Goal: Information Seeking & Learning: Learn about a topic

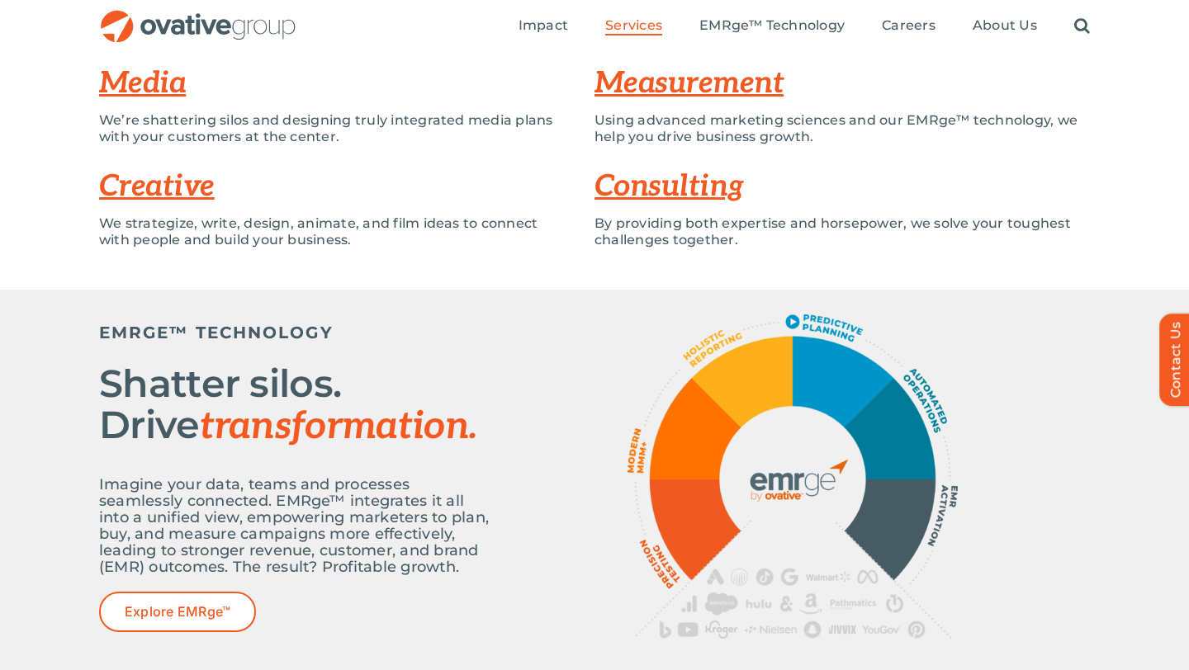
scroll to position [384, 0]
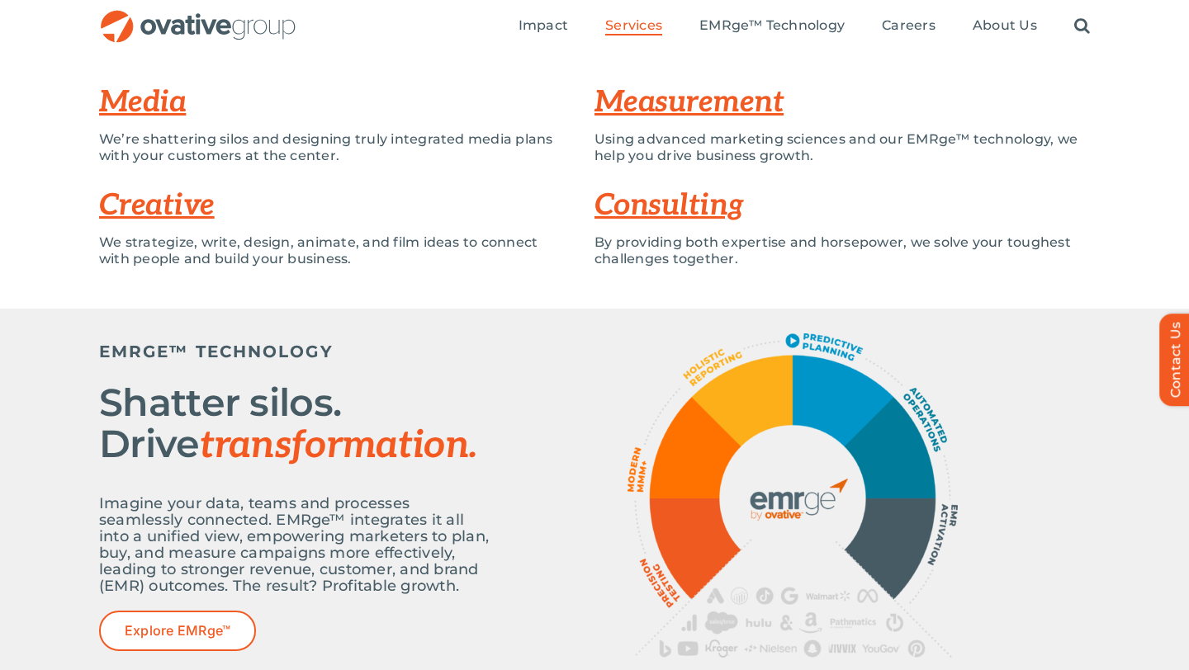
click at [155, 201] on link "Creative" at bounding box center [157, 205] width 116 height 36
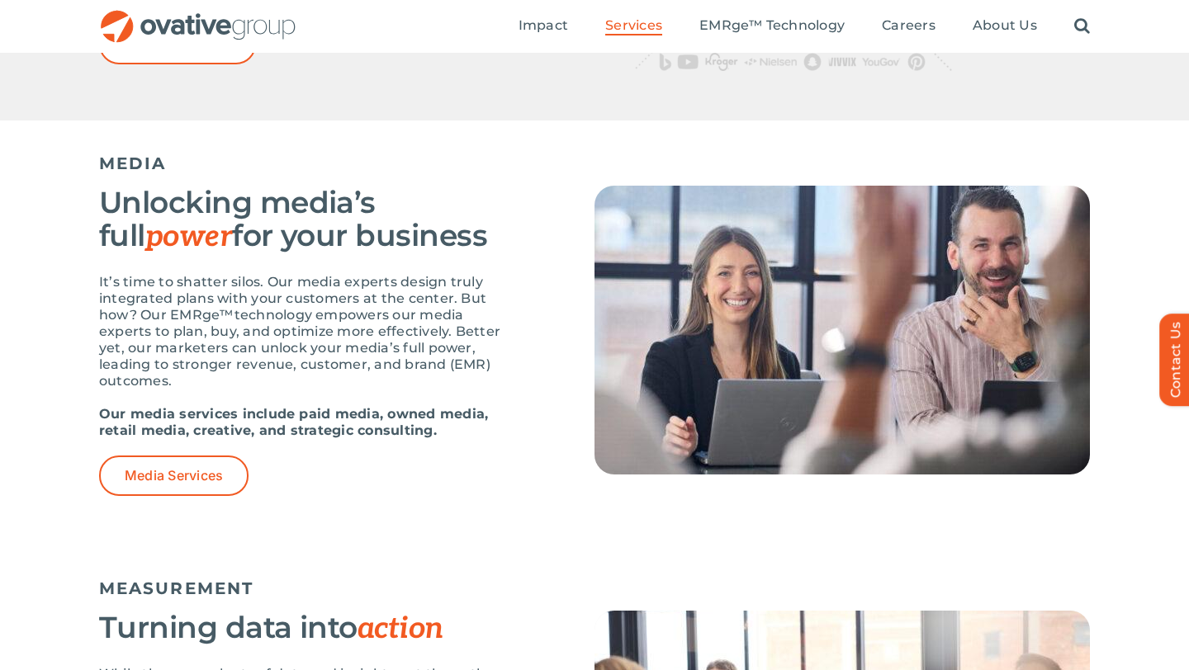
scroll to position [970, 0]
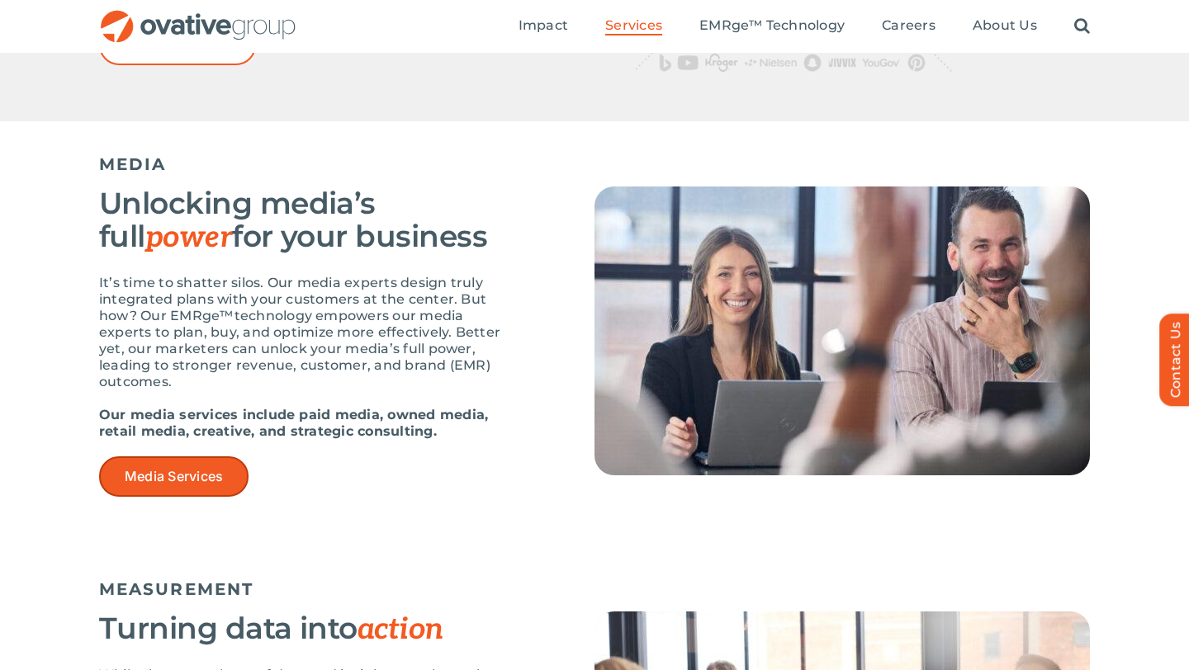
click at [212, 481] on span "Media Services" at bounding box center [174, 477] width 98 height 16
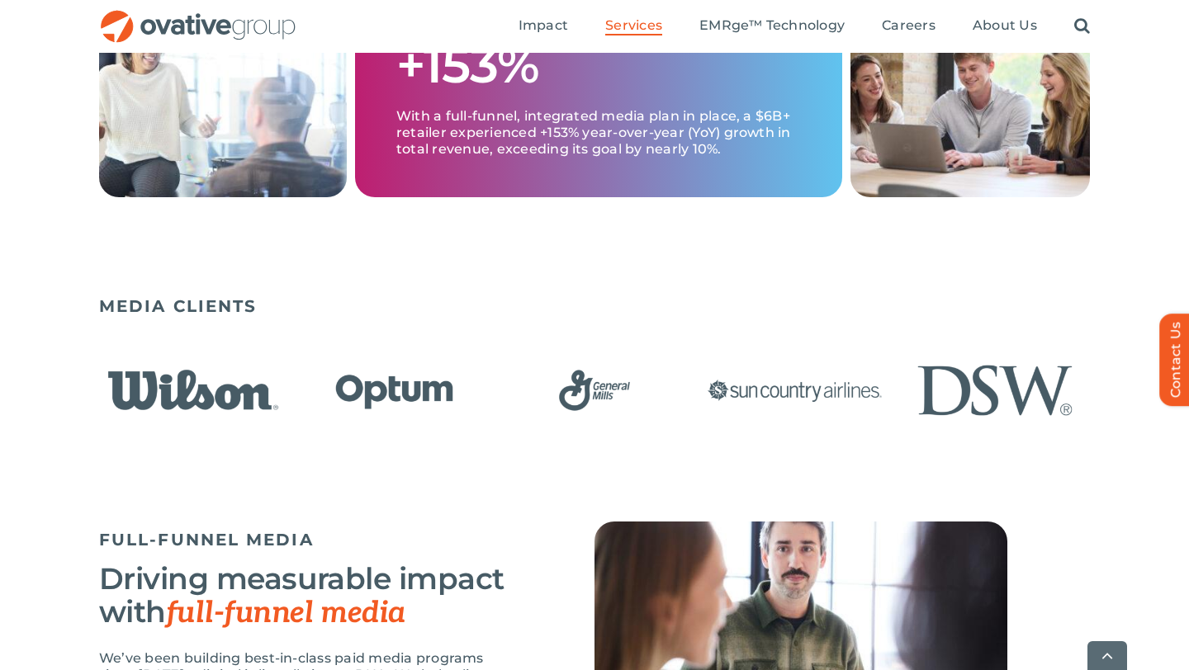
scroll to position [967, 0]
click at [500, 386] on img "7 / 23" at bounding box center [595, 390] width 190 height 78
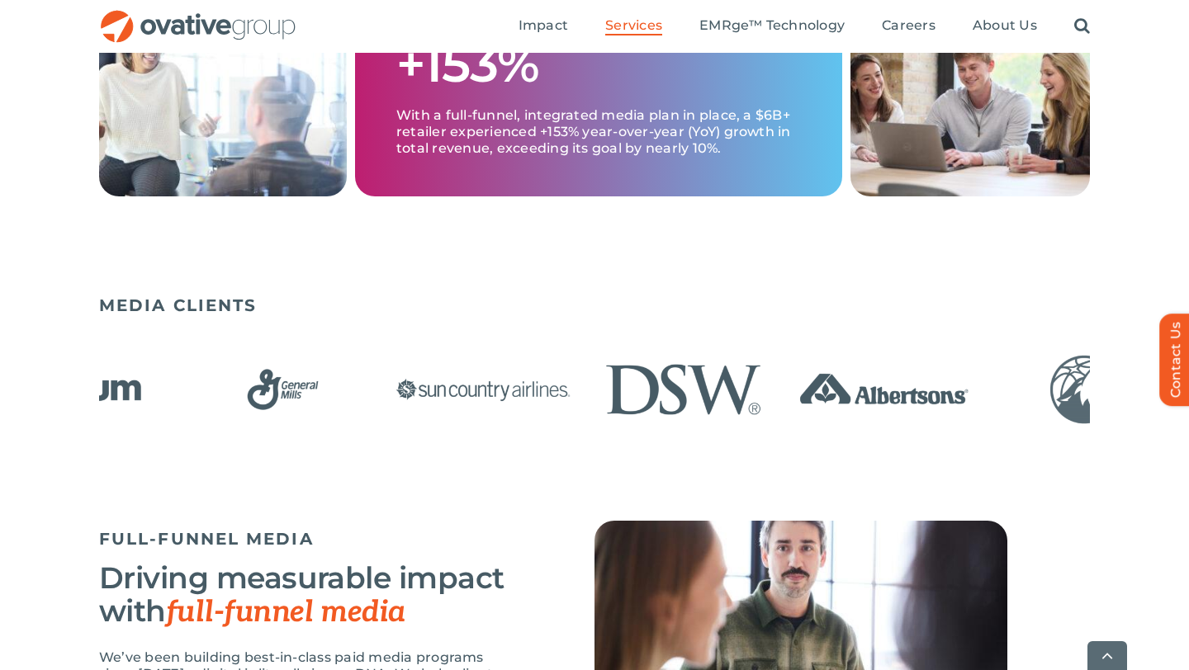
click at [0, 398] on div "MEDIA CLIENTS" at bounding box center [594, 404] width 1189 height 234
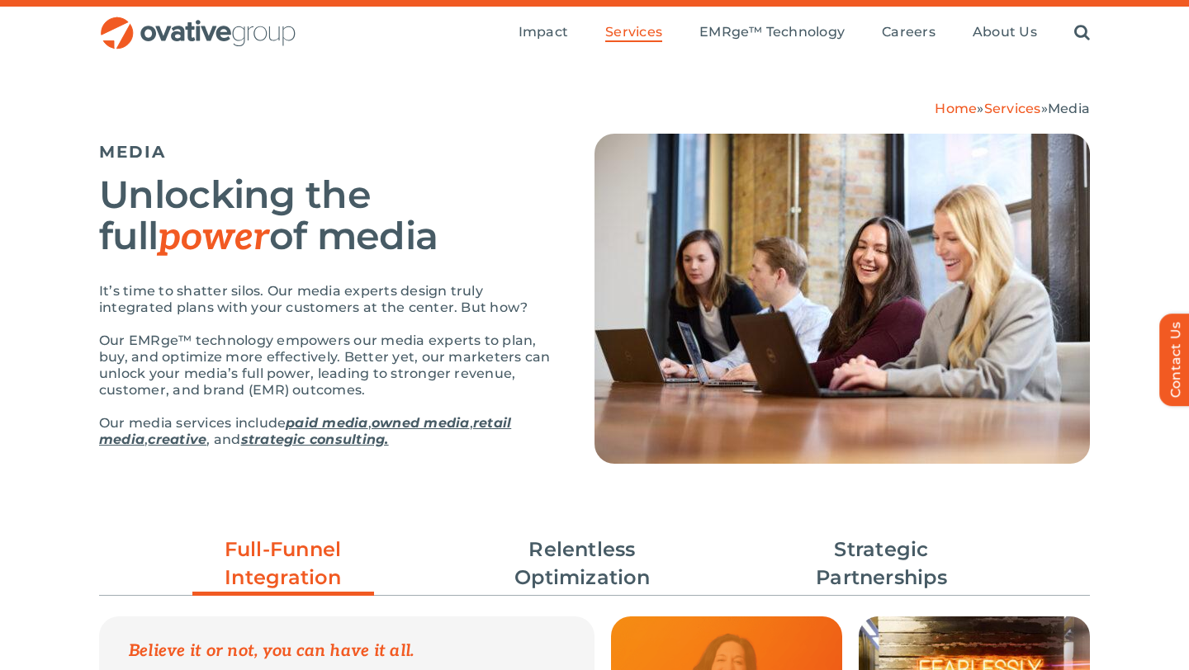
scroll to position [0, 0]
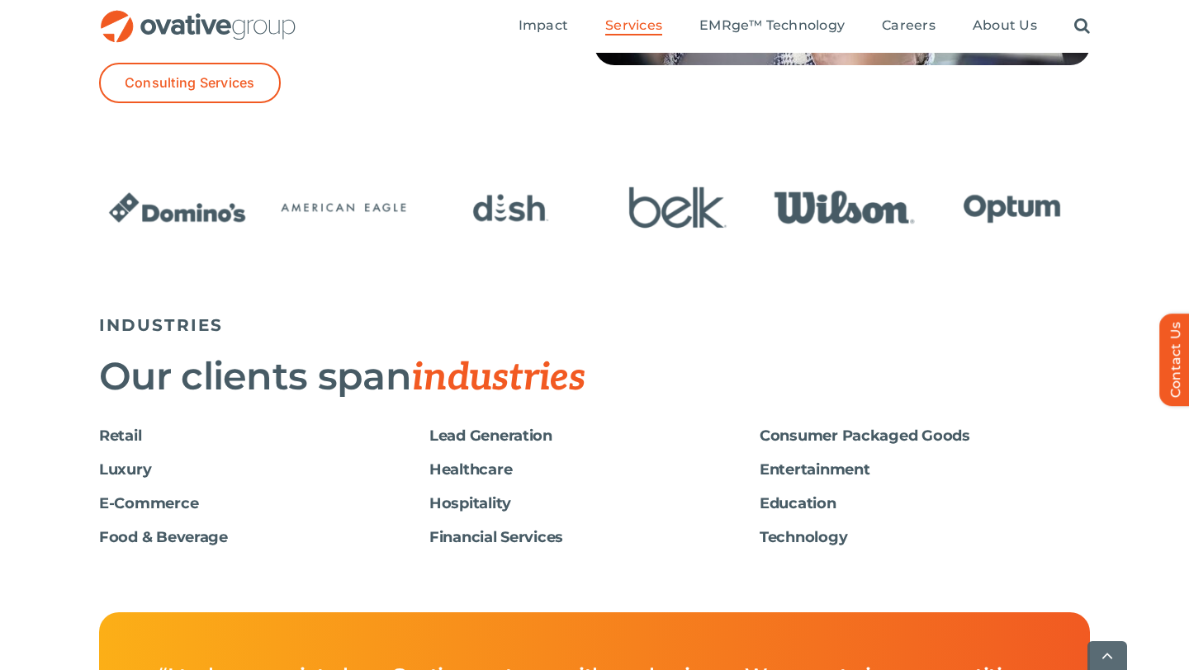
scroll to position [2702, 0]
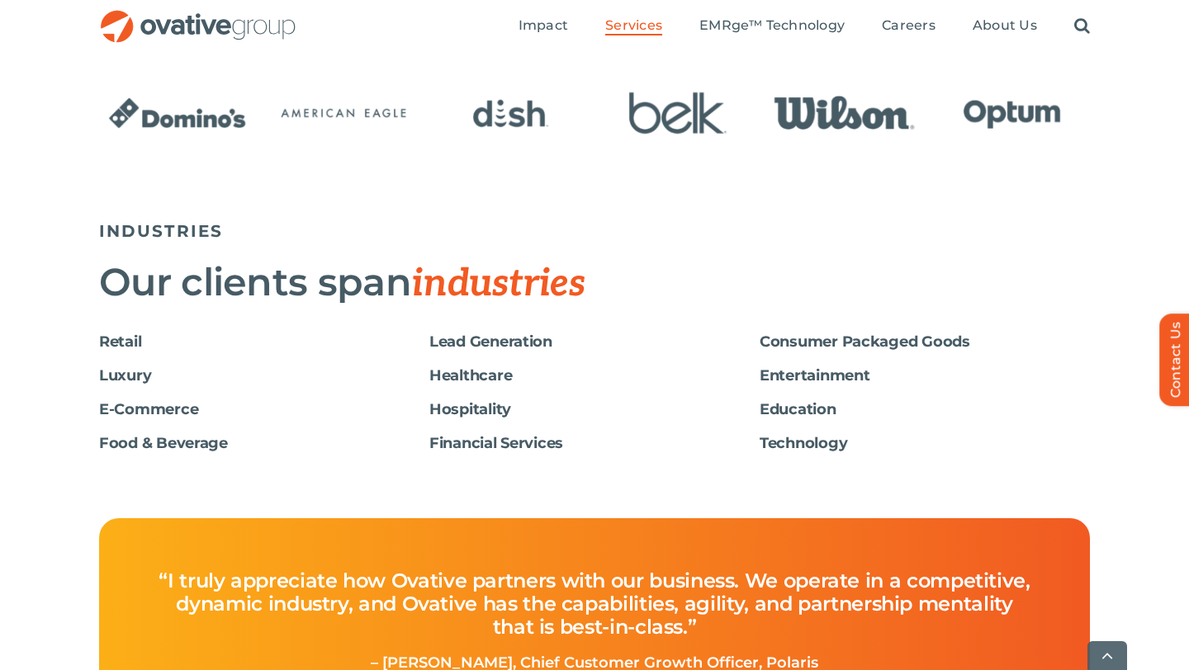
click at [770, 374] on h6 "Entertainment" at bounding box center [925, 375] width 330 height 17
click at [798, 381] on h6 "Entertainment" at bounding box center [925, 375] width 330 height 17
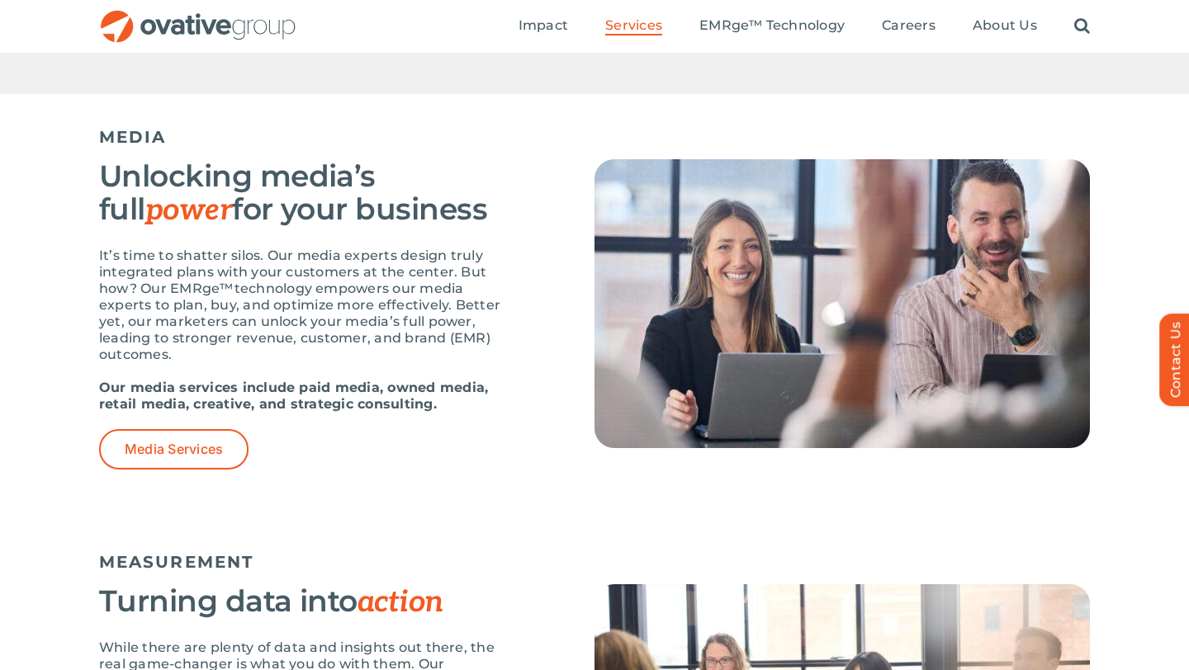
scroll to position [978, 0]
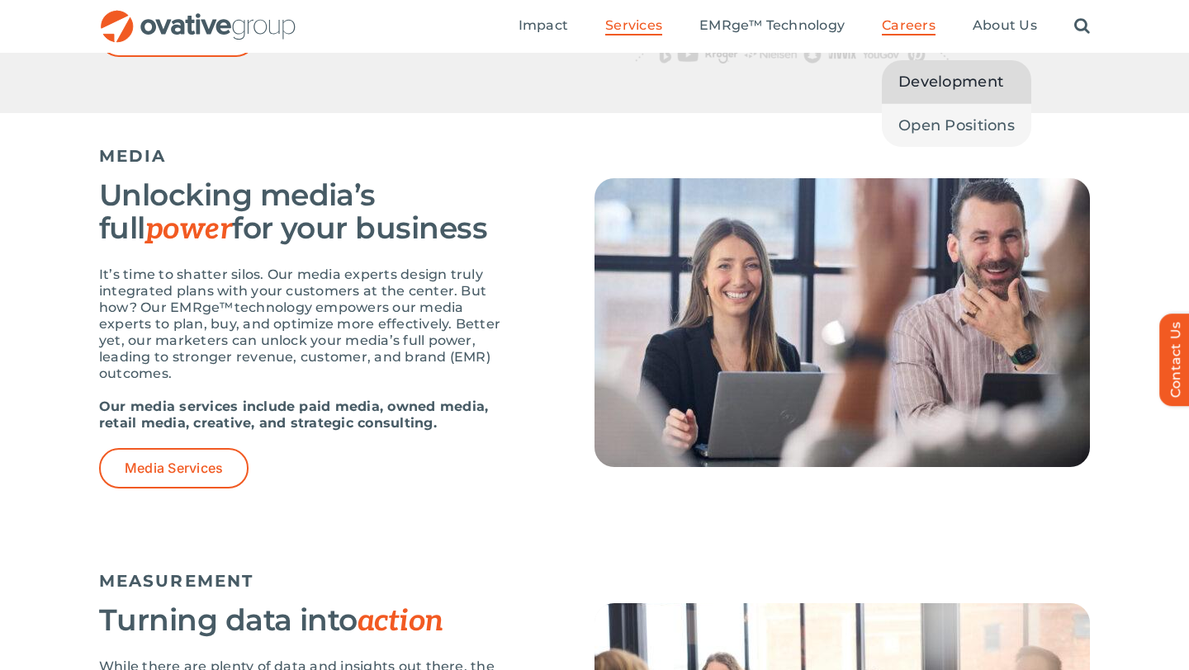
click at [949, 88] on span "Development" at bounding box center [950, 81] width 105 height 23
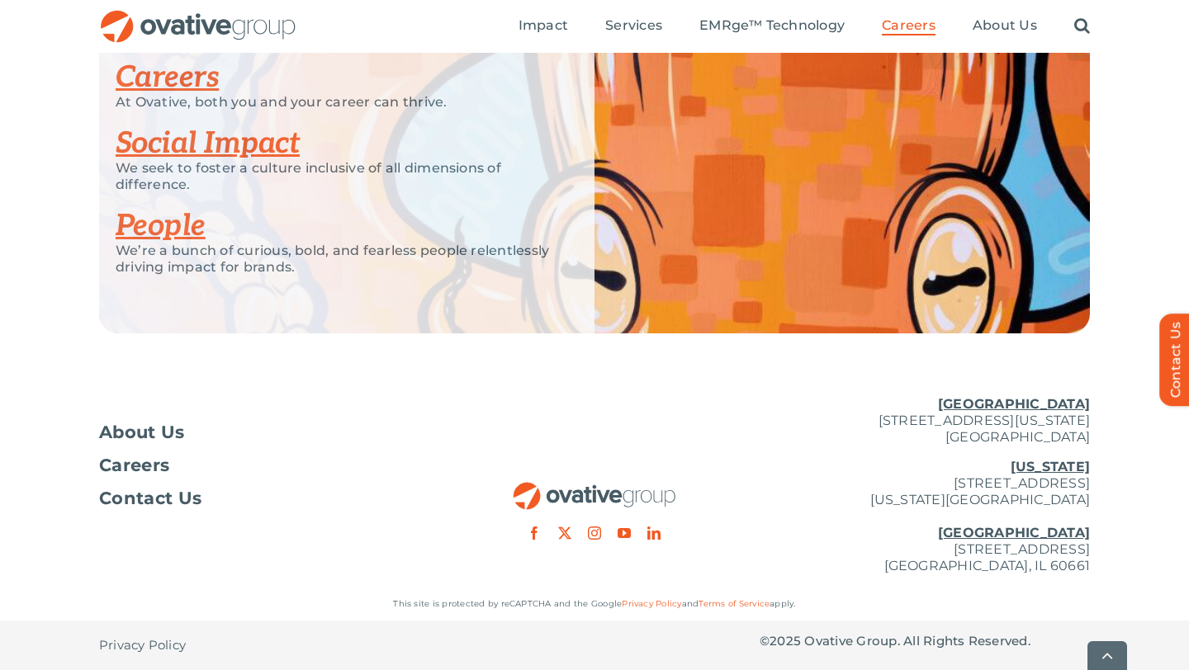
scroll to position [4188, 0]
drag, startPoint x: 832, startPoint y: 419, endPoint x: 1104, endPoint y: 436, distance: 272.2
click at [1107, 437] on div "About Us Careers Contact Us Minneapolis 729 Washington Avenue N, Suite 1000 Min…" at bounding box center [594, 485] width 1189 height 205
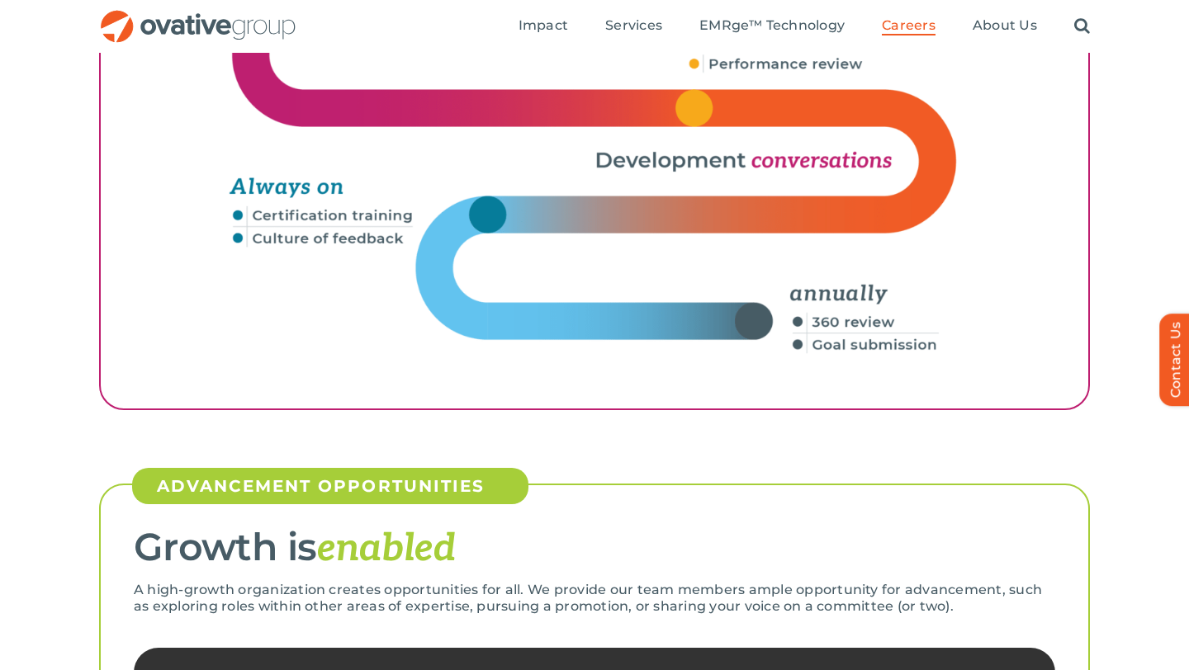
scroll to position [2560, 0]
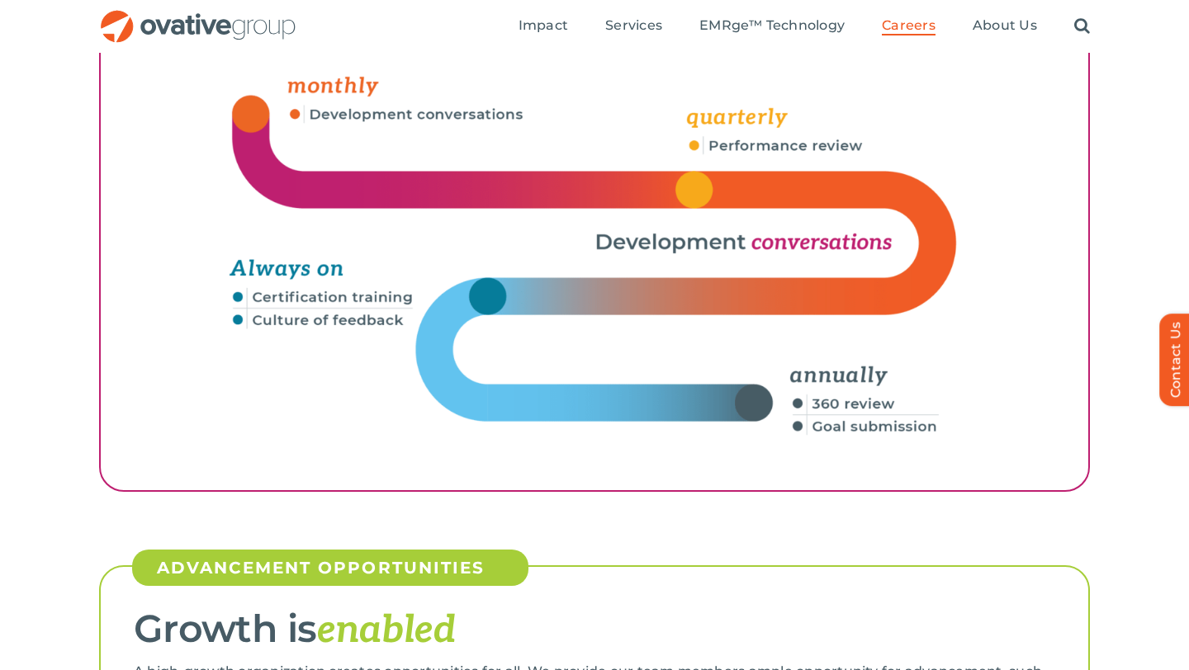
click at [636, 11] on ul "Impact Expert Insights Case Studies Awards & Press Services Media Measurement C…" at bounding box center [803, 26] width 571 height 53
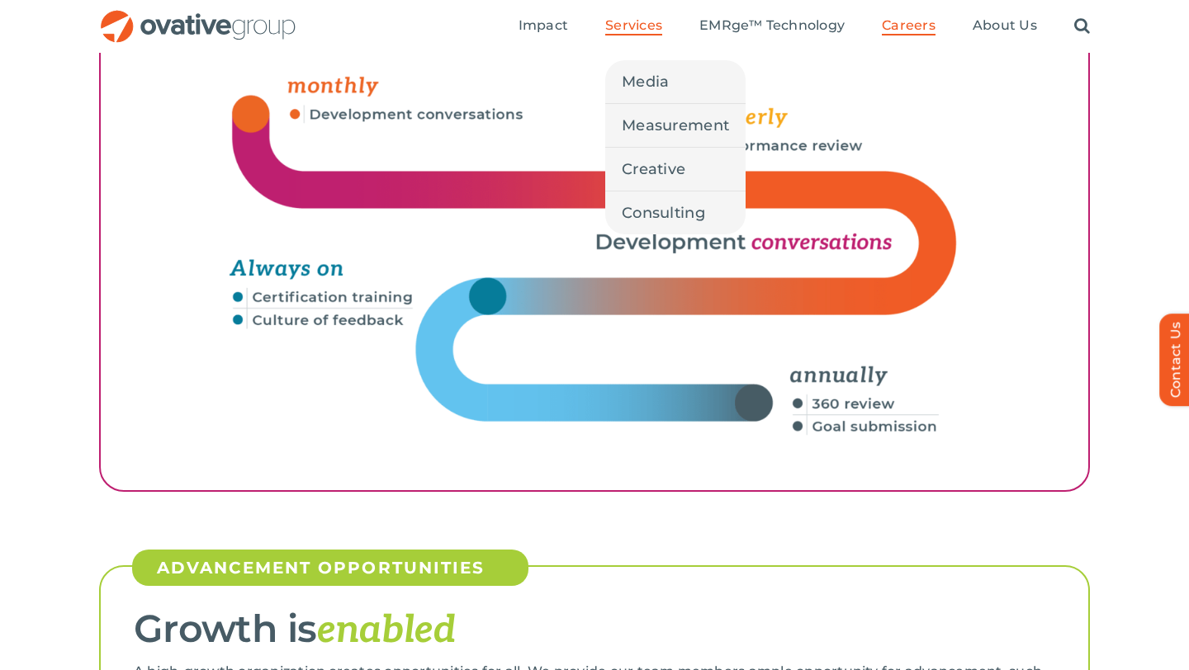
click at [632, 36] on li "Services Media Measurement Creative Consulting" at bounding box center [633, 26] width 57 height 18
click at [659, 177] on span "Creative" at bounding box center [654, 169] width 64 height 23
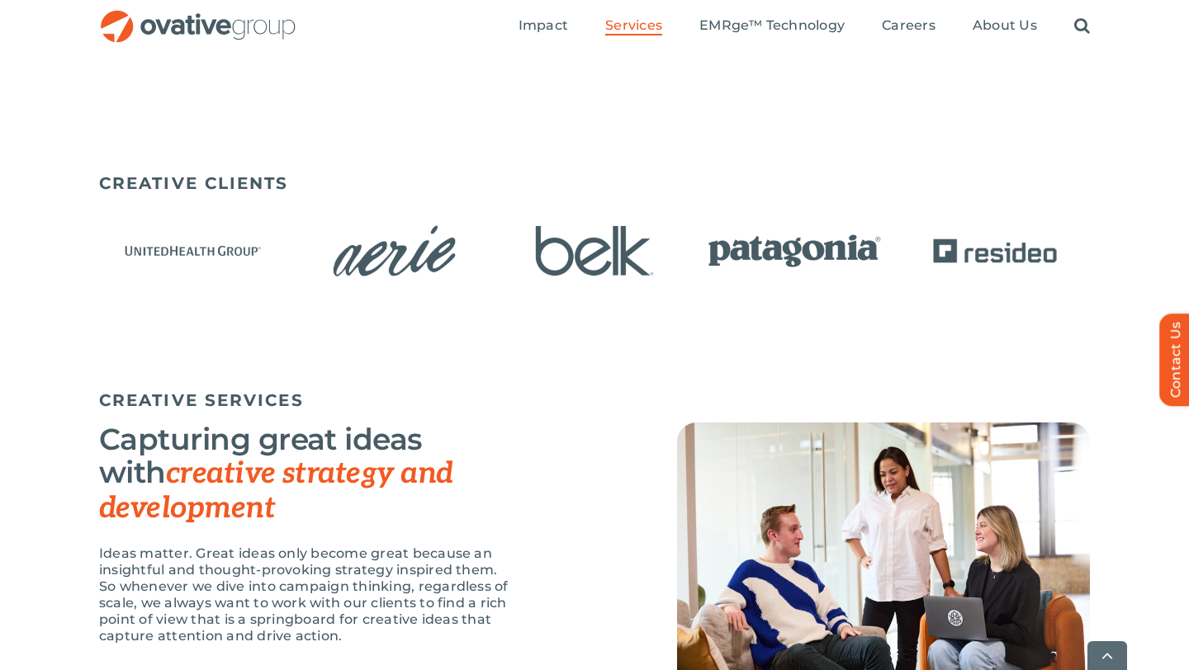
scroll to position [1039, 0]
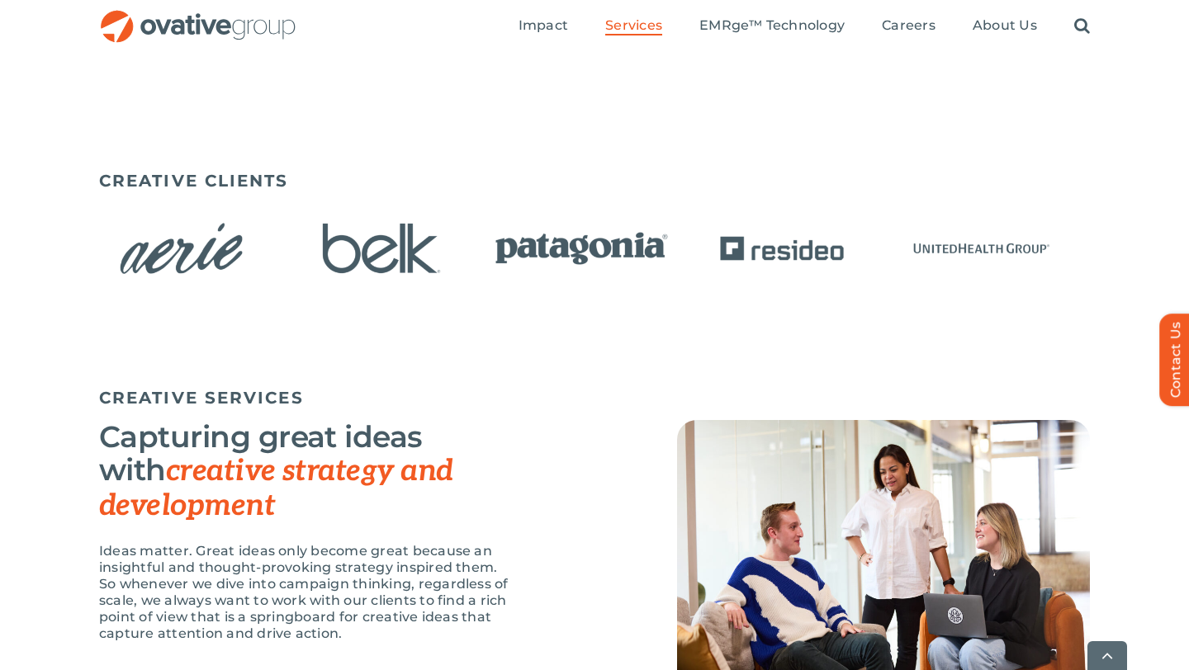
click at [498, 262] on img "4 / 15" at bounding box center [582, 249] width 190 height 78
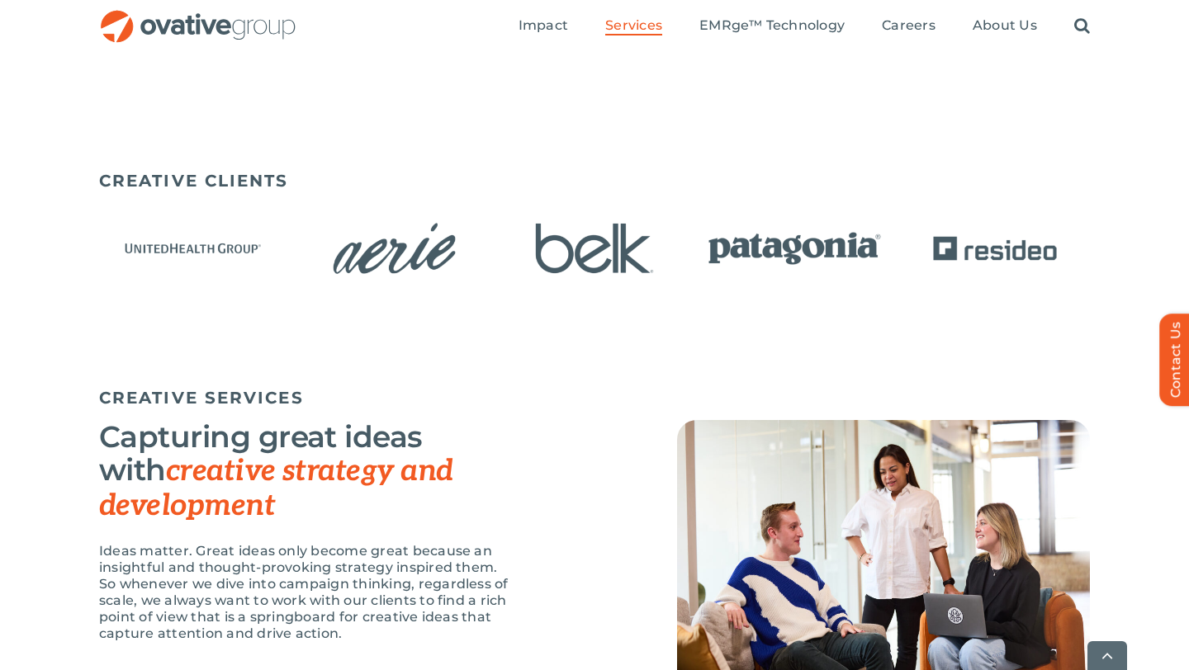
click at [700, 246] on img "4 / 15" at bounding box center [795, 249] width 190 height 78
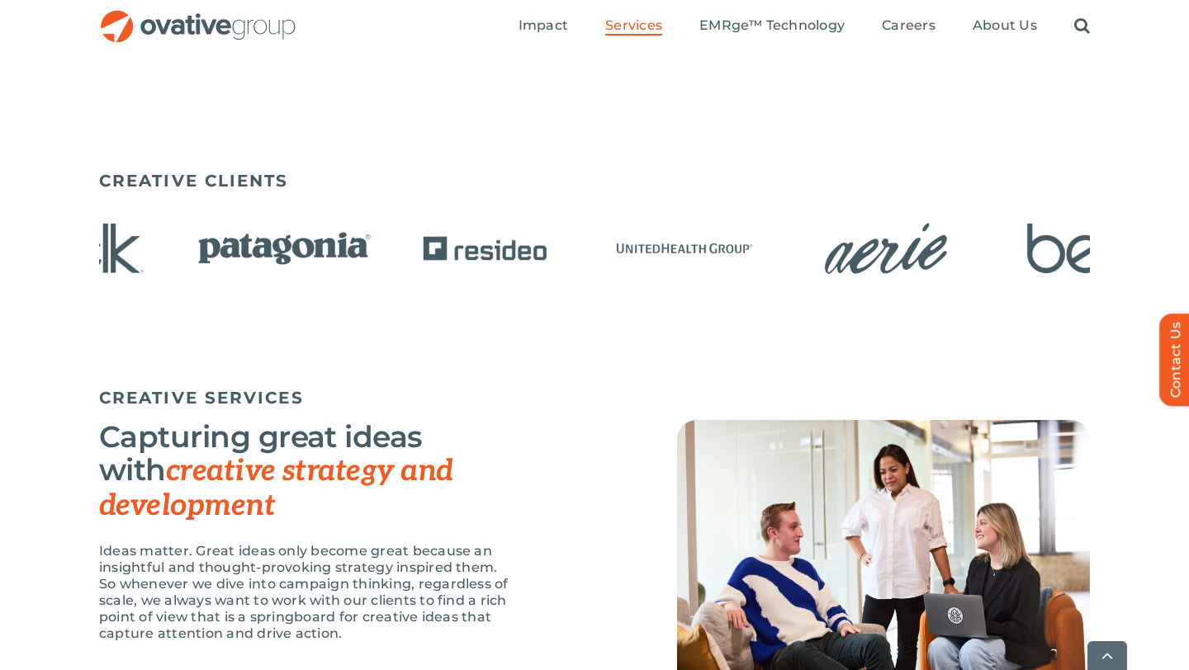
click at [190, 263] on img "9 / 15" at bounding box center [285, 249] width 190 height 78
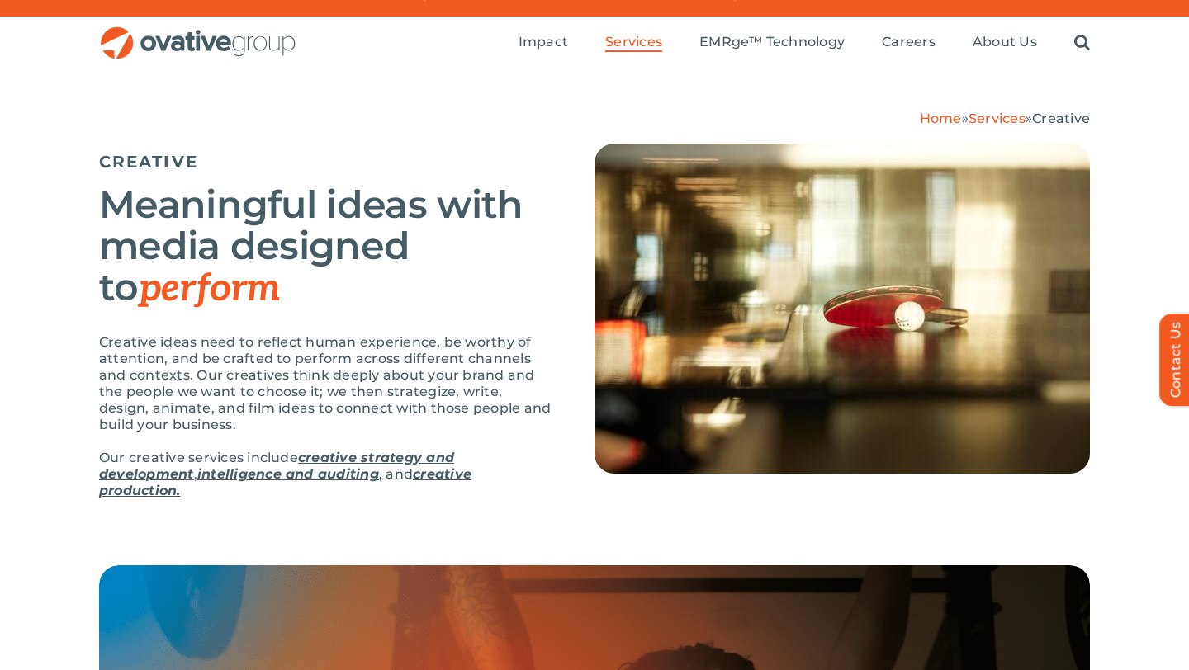
scroll to position [20, 0]
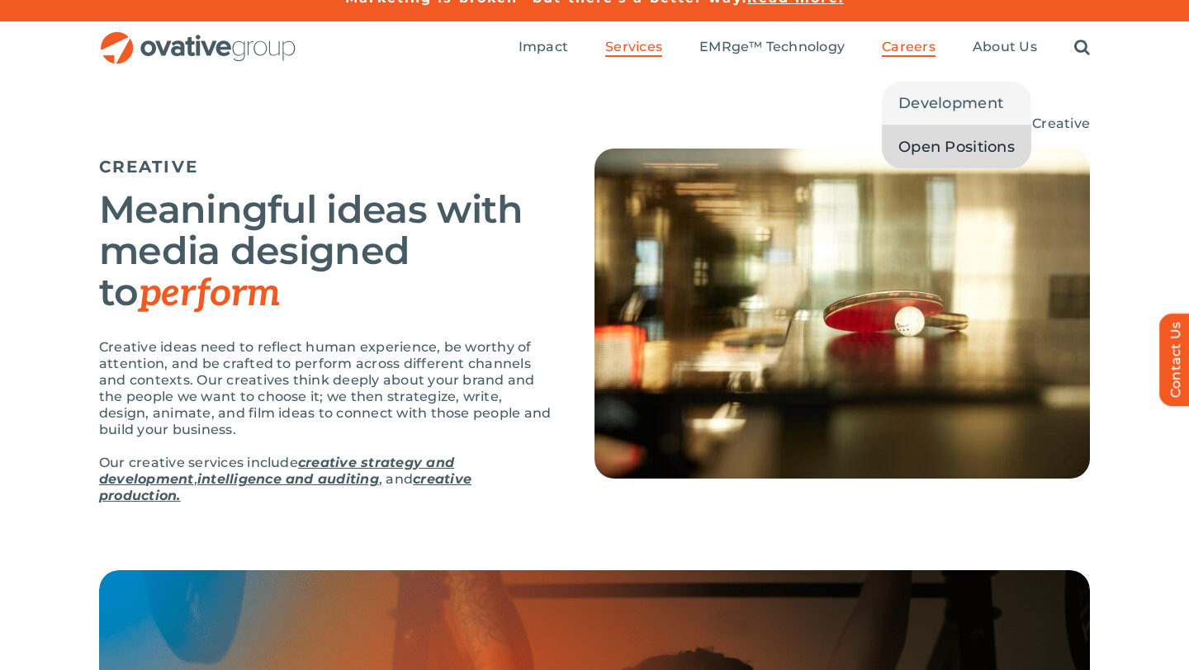
click at [940, 145] on span "Open Positions" at bounding box center [956, 146] width 116 height 23
